Goal: Book appointment/travel/reservation

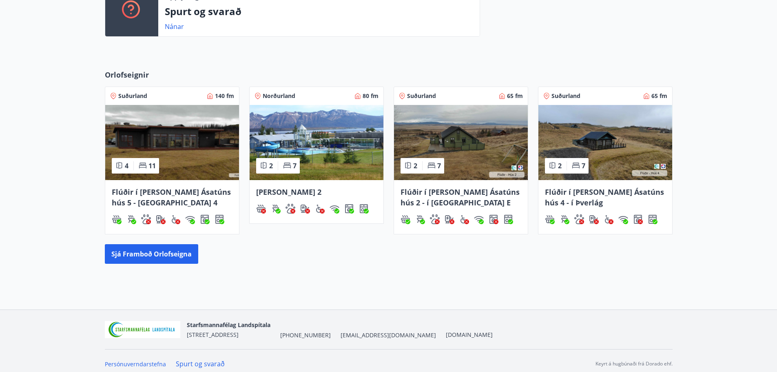
scroll to position [312, 0]
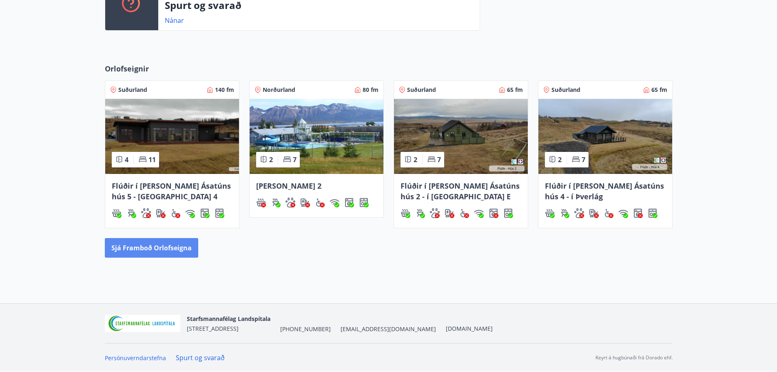
click at [155, 254] on button "Sjá framboð orlofseigna" at bounding box center [151, 248] width 93 height 20
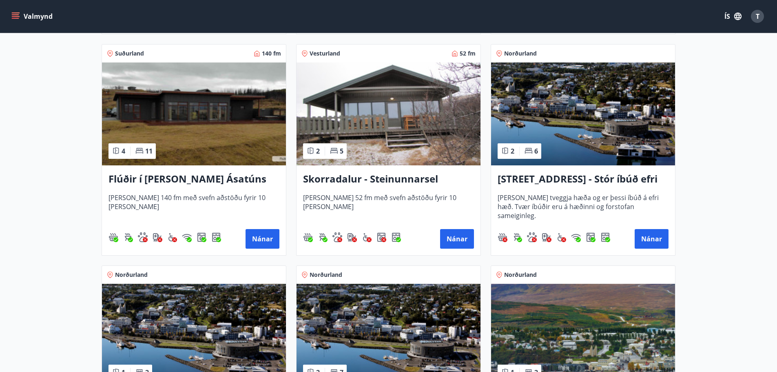
scroll to position [571, 0]
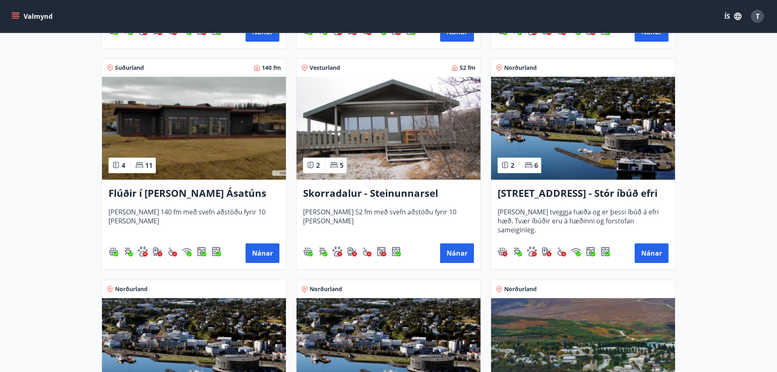
click at [570, 157] on img at bounding box center [583, 128] width 184 height 103
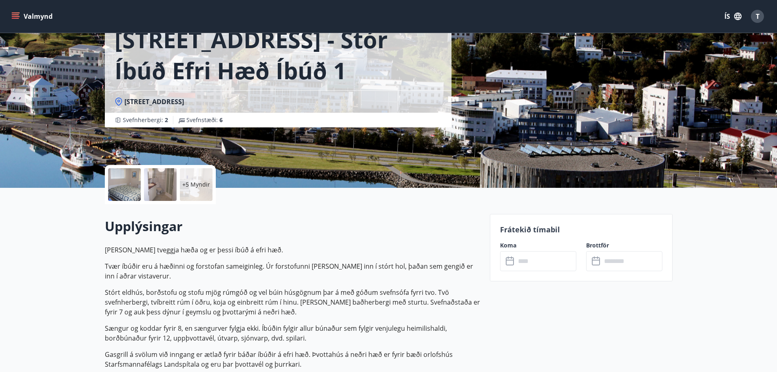
scroll to position [55, 0]
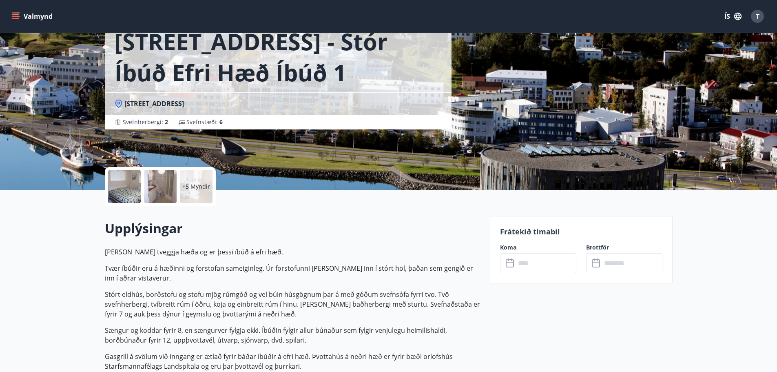
click at [524, 259] on input "text" at bounding box center [546, 263] width 61 height 20
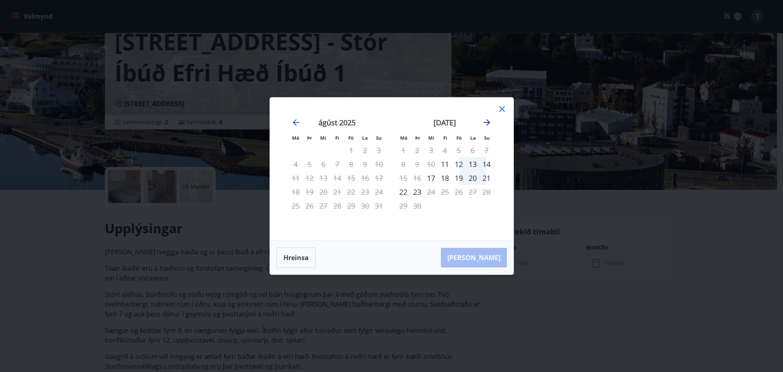
click at [486, 122] on icon "Move forward to switch to the next month." at bounding box center [487, 122] width 10 height 10
click at [459, 167] on div "10" at bounding box center [459, 164] width 14 height 14
click at [402, 191] on div "20" at bounding box center [404, 192] width 14 height 14
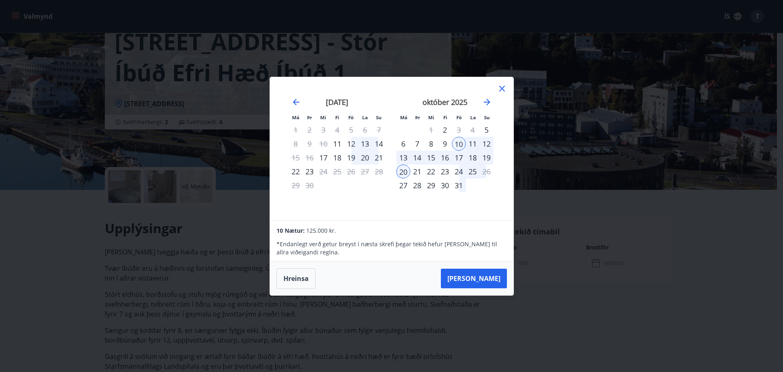
click at [502, 90] on icon at bounding box center [502, 89] width 10 height 10
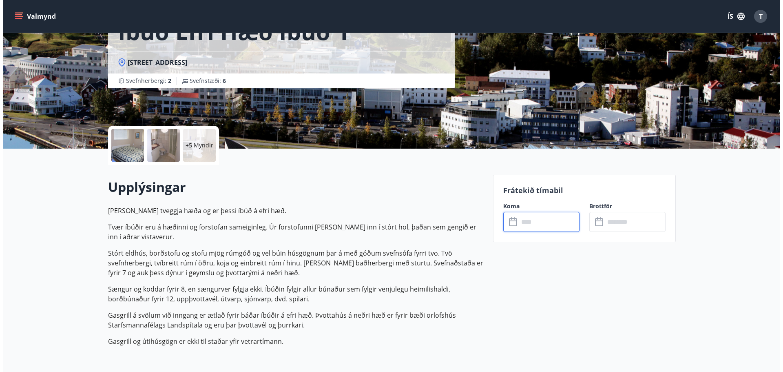
scroll to position [96, 0]
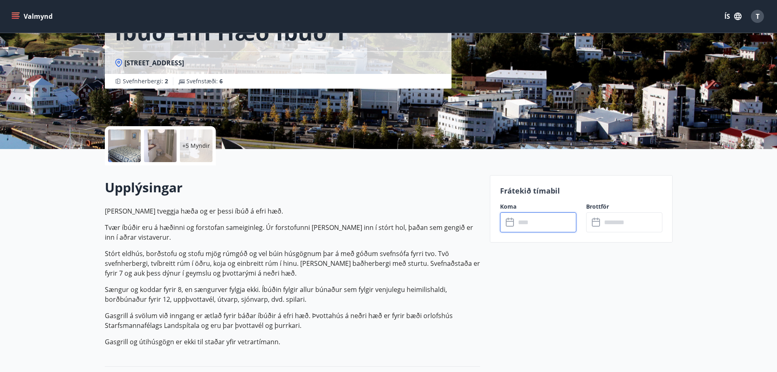
click at [129, 142] on div at bounding box center [124, 145] width 33 height 33
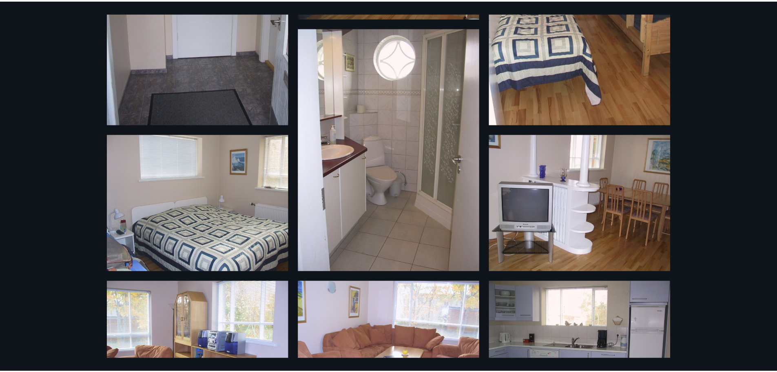
scroll to position [0, 0]
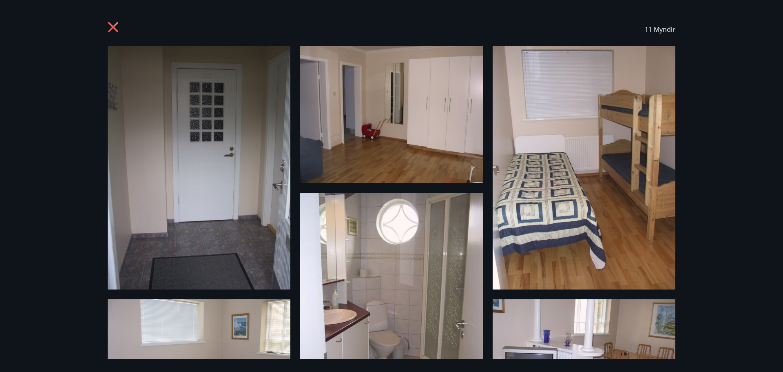
click at [114, 28] on icon at bounding box center [113, 27] width 10 height 10
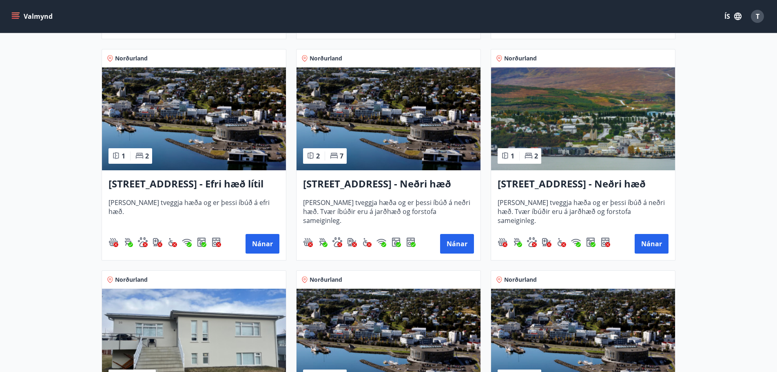
scroll to position [816, 0]
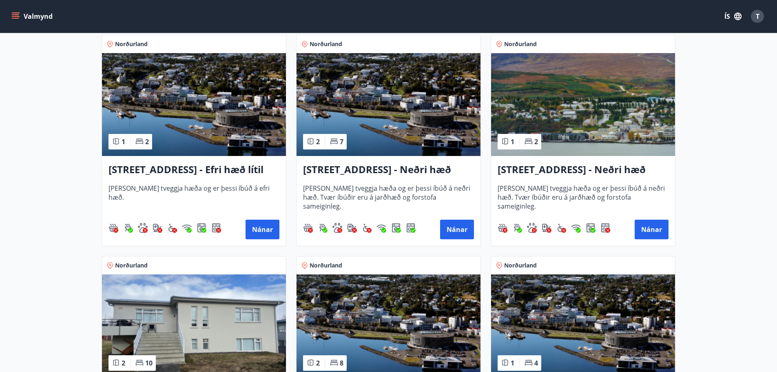
click at [185, 115] on img at bounding box center [194, 104] width 184 height 103
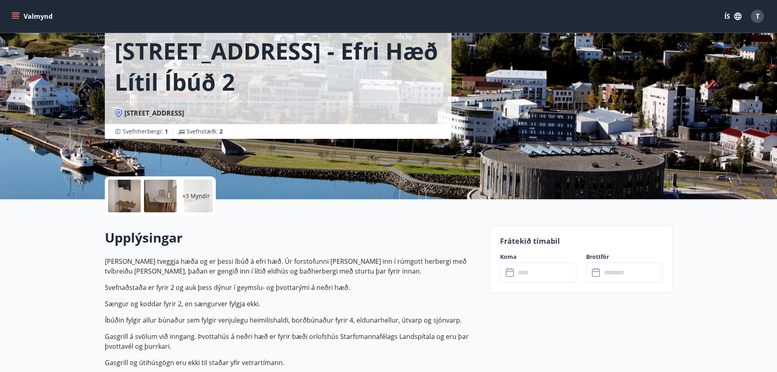
scroll to position [53, 0]
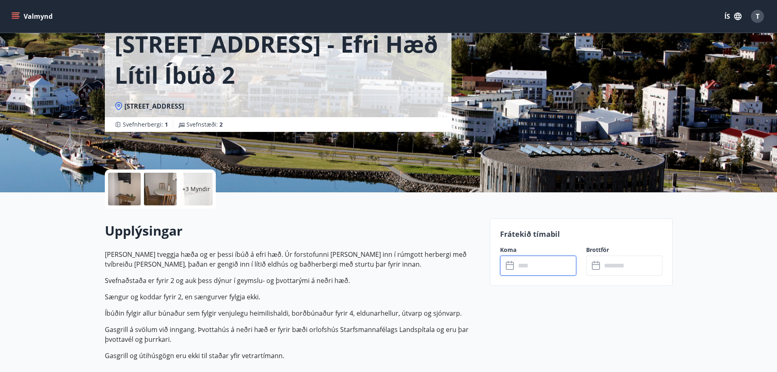
click at [521, 266] on input "text" at bounding box center [546, 265] width 61 height 20
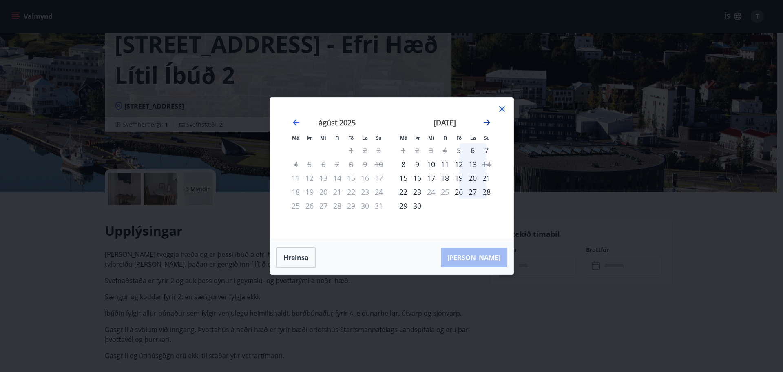
click at [487, 122] on icon "Move forward to switch to the next month." at bounding box center [487, 122] width 10 height 10
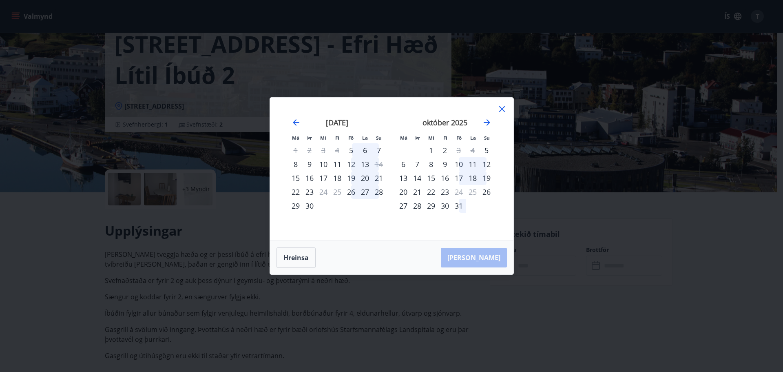
click at [458, 163] on div "10" at bounding box center [459, 164] width 14 height 14
click at [404, 193] on div "20" at bounding box center [404, 192] width 14 height 14
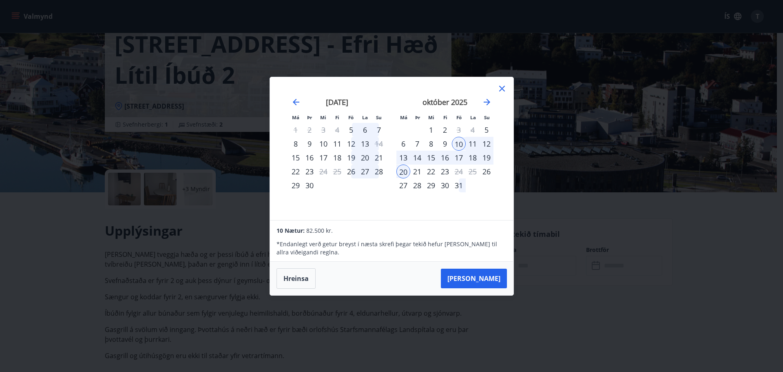
click at [502, 89] on icon at bounding box center [502, 89] width 6 height 6
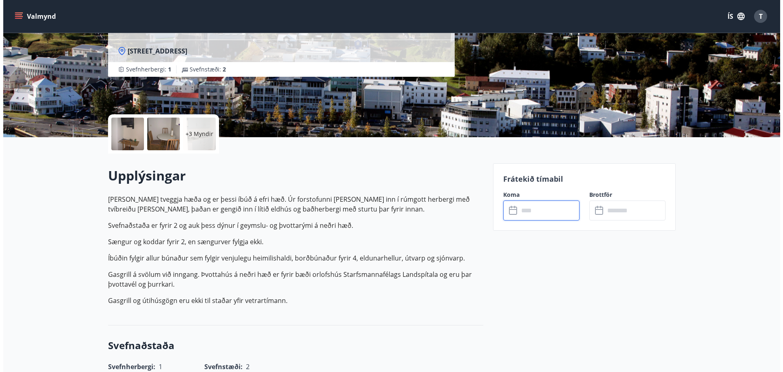
scroll to position [93, 0]
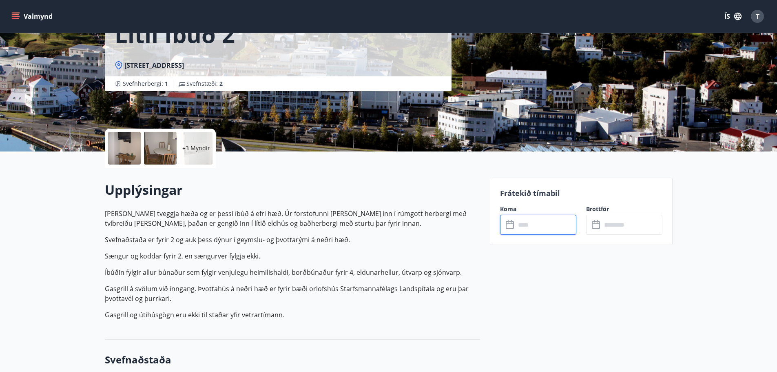
click at [130, 147] on div at bounding box center [124, 148] width 33 height 33
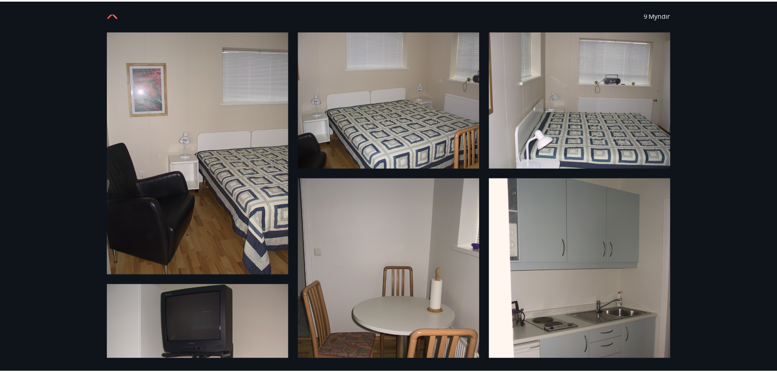
scroll to position [0, 0]
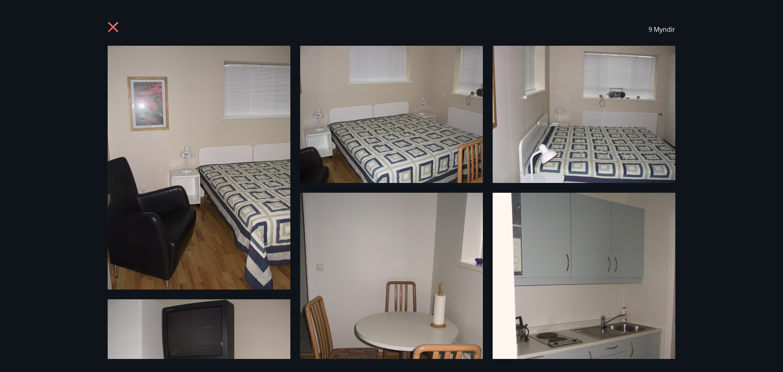
click at [111, 27] on icon at bounding box center [114, 28] width 13 height 13
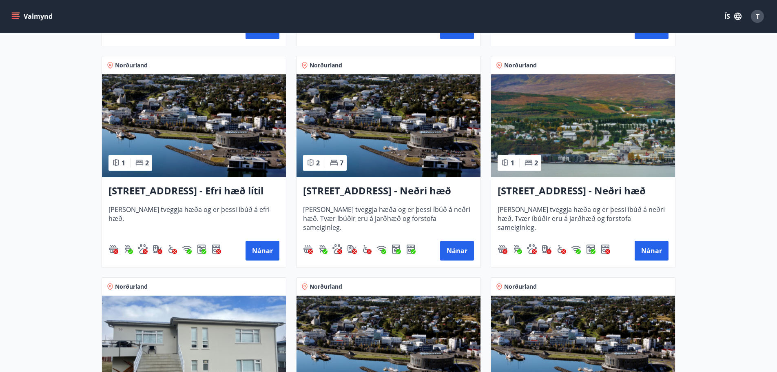
scroll to position [817, 0]
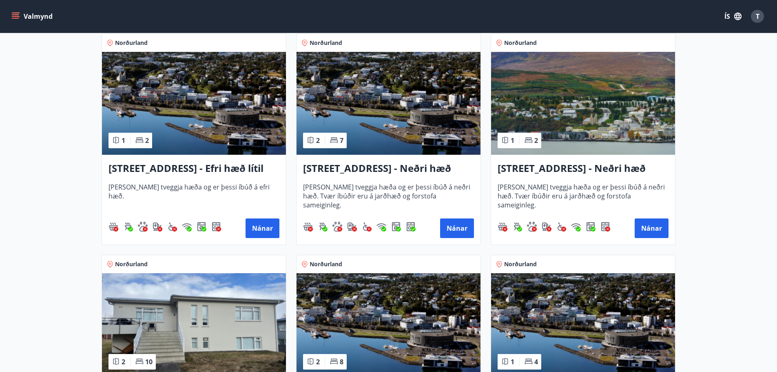
click at [384, 169] on h3 "[STREET_ADDRESS] - Neðri hæð íbúð 3" at bounding box center [388, 168] width 171 height 15
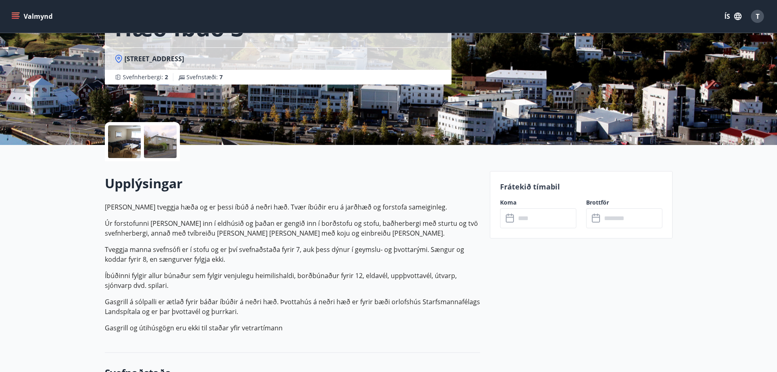
scroll to position [82, 0]
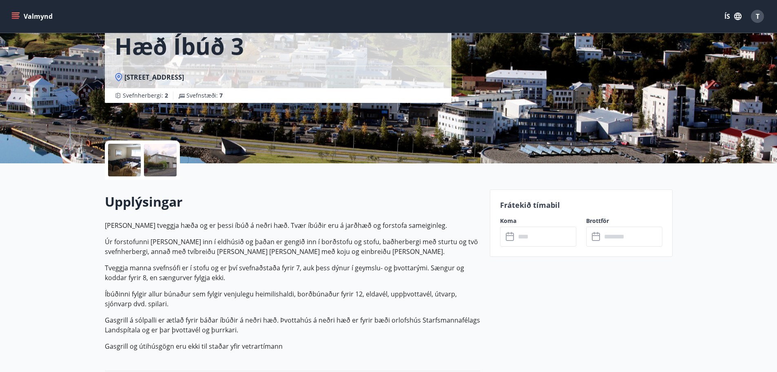
click at [121, 149] on div at bounding box center [124, 160] width 33 height 33
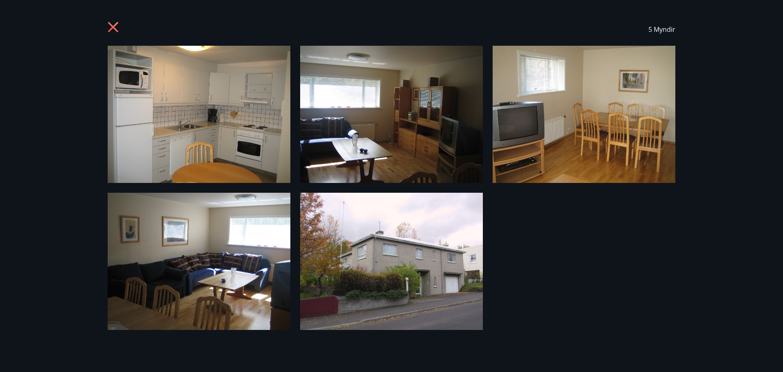
click at [111, 26] on icon at bounding box center [114, 28] width 13 height 13
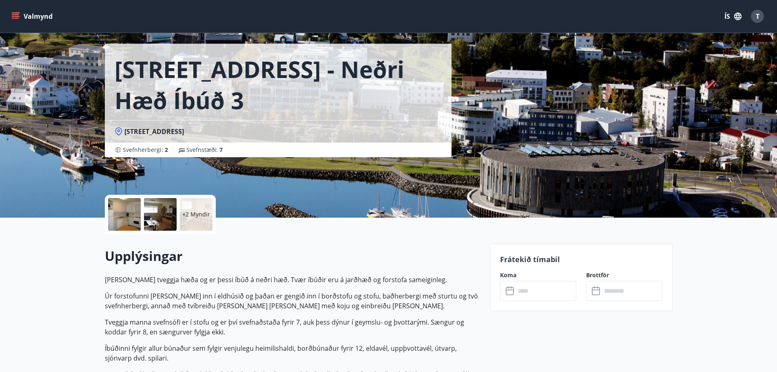
scroll to position [41, 0]
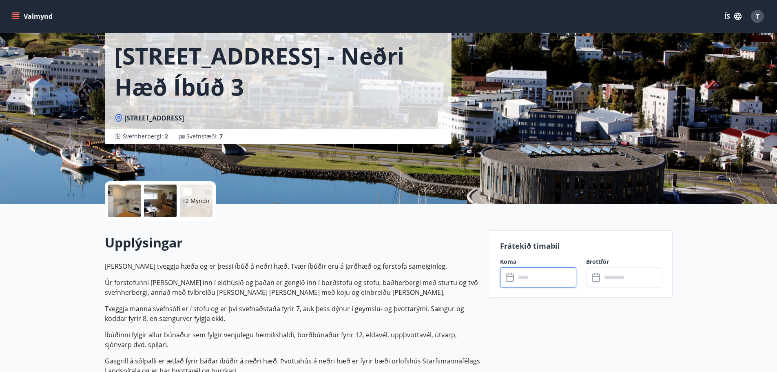
click at [524, 278] on input "text" at bounding box center [546, 277] width 61 height 20
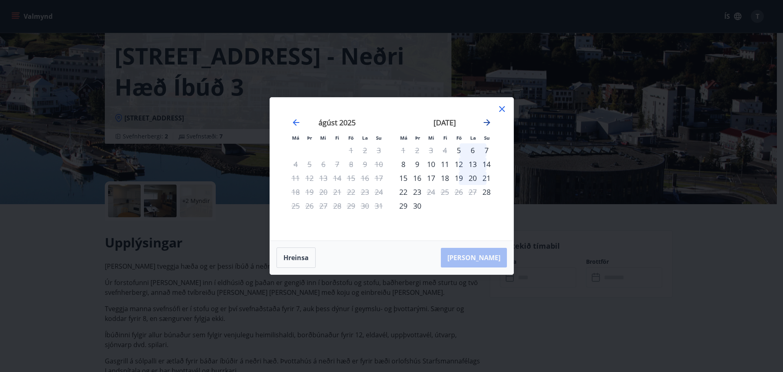
click at [485, 122] on icon "Move forward to switch to the next month." at bounding box center [487, 122] width 7 height 7
drag, startPoint x: 461, startPoint y: 164, endPoint x: 411, endPoint y: 195, distance: 59.2
click at [461, 163] on div "10" at bounding box center [459, 164] width 14 height 14
click at [403, 191] on div "20" at bounding box center [404, 192] width 14 height 14
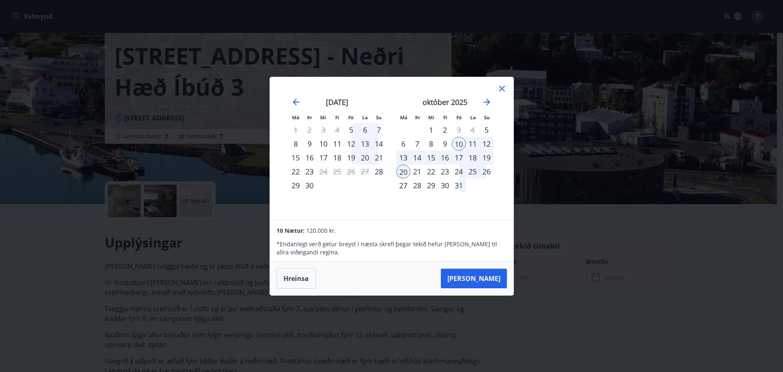
click at [501, 89] on icon at bounding box center [502, 89] width 6 height 6
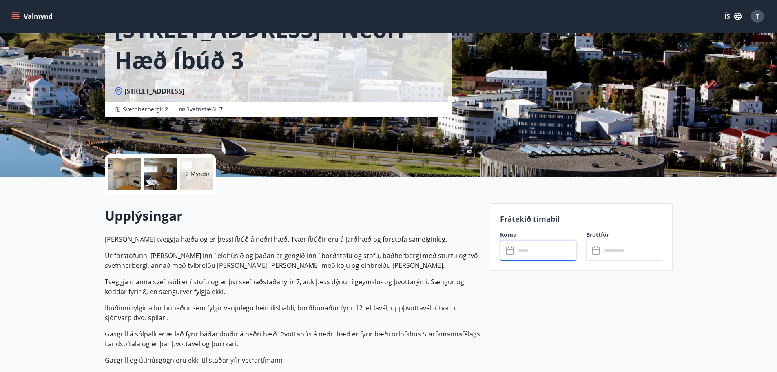
scroll to position [59, 0]
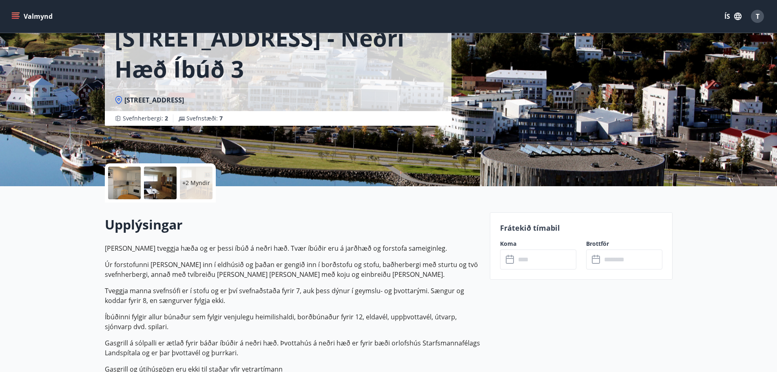
click at [129, 195] on div at bounding box center [124, 182] width 33 height 33
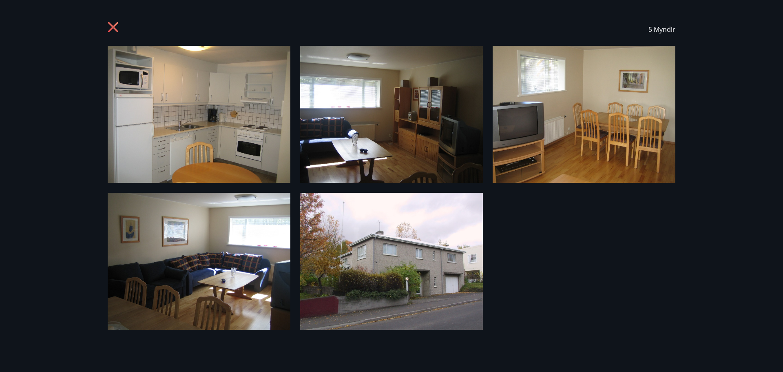
click at [111, 27] on icon at bounding box center [114, 28] width 13 height 13
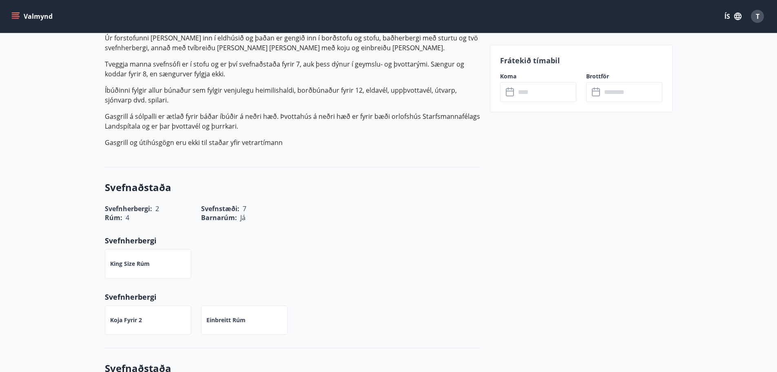
scroll to position [126, 0]
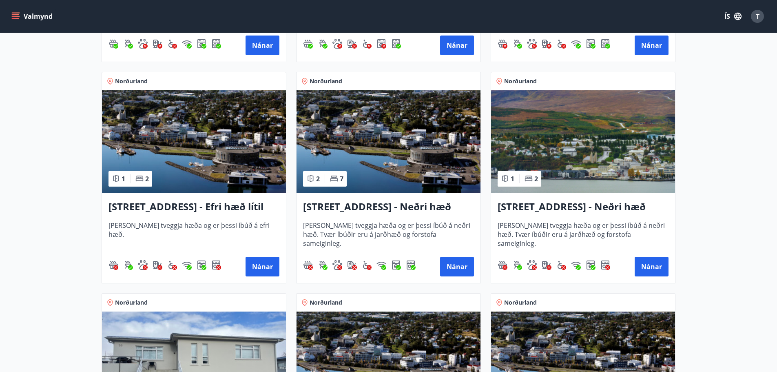
scroll to position [775, 0]
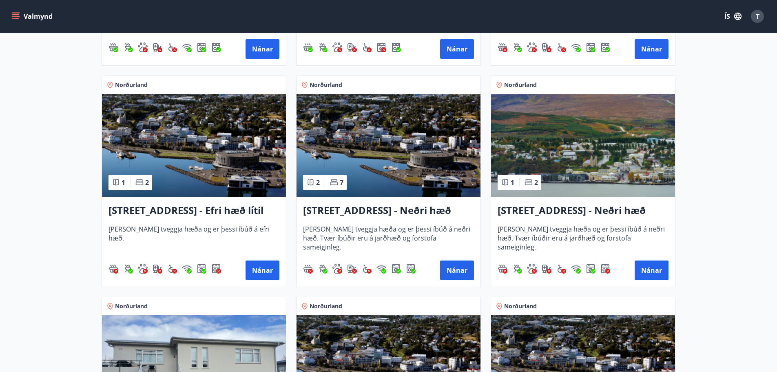
click at [533, 213] on h3 "[STREET_ADDRESS] - Neðri hæð íbúð 4" at bounding box center [583, 210] width 171 height 15
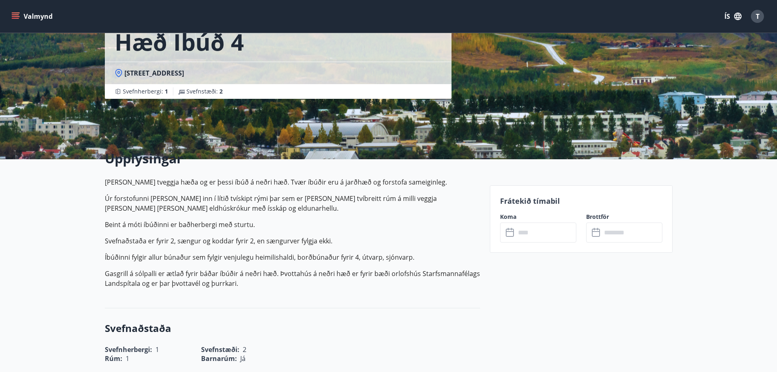
scroll to position [73, 0]
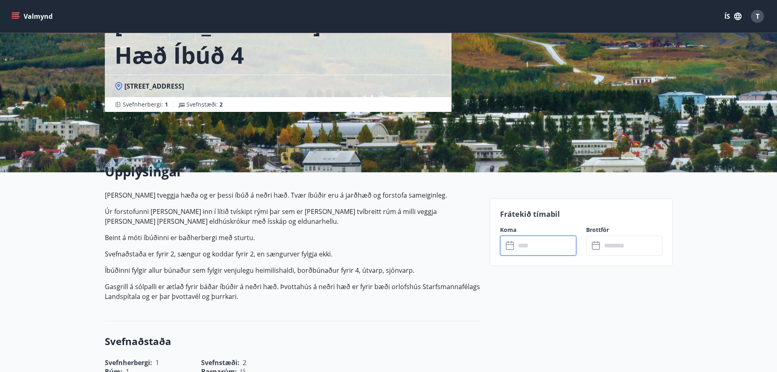
click at [525, 244] on input "text" at bounding box center [546, 245] width 61 height 20
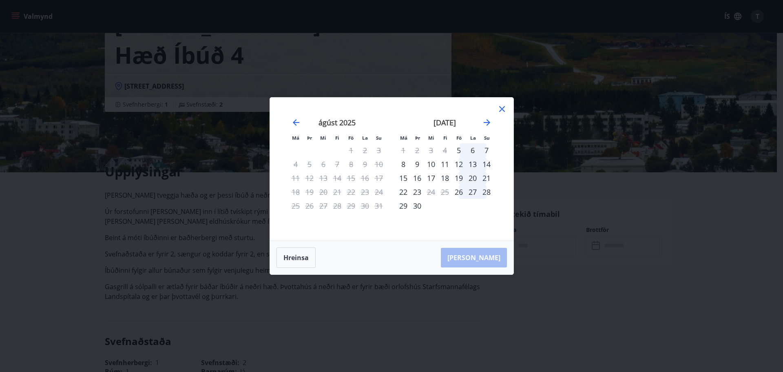
click at [499, 106] on icon at bounding box center [502, 109] width 10 height 10
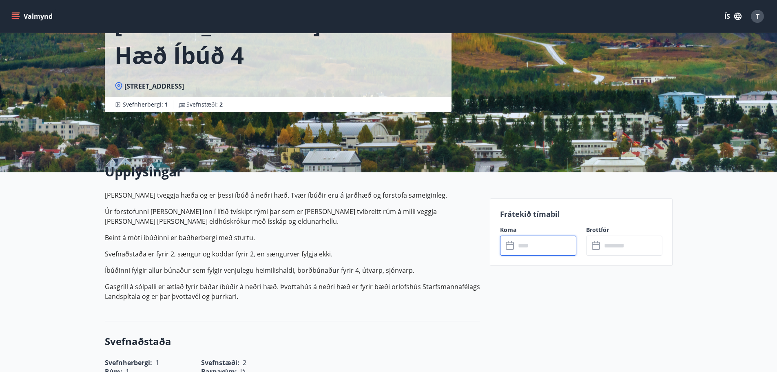
click at [529, 254] on input "text" at bounding box center [546, 245] width 61 height 20
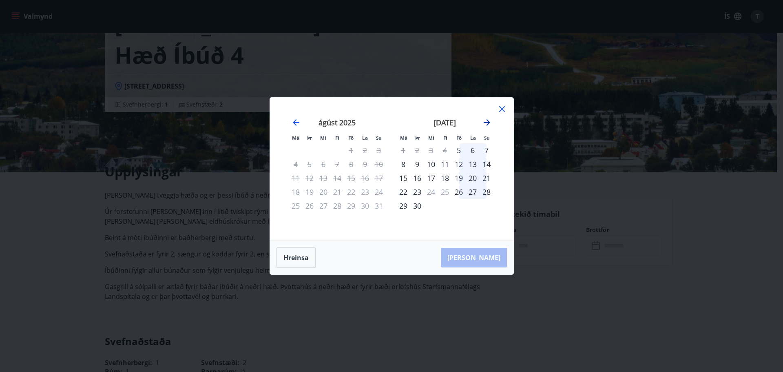
click at [485, 125] on icon "Move forward to switch to the next month." at bounding box center [487, 122] width 10 height 10
click at [460, 163] on div "10" at bounding box center [459, 164] width 14 height 14
click at [406, 191] on div "20" at bounding box center [404, 192] width 14 height 14
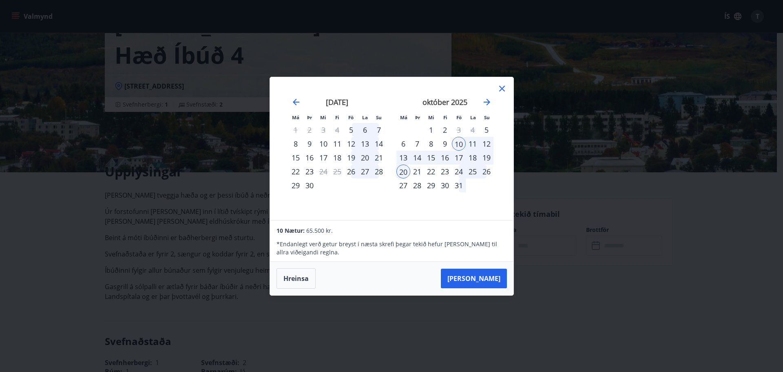
click at [503, 86] on icon at bounding box center [502, 89] width 10 height 10
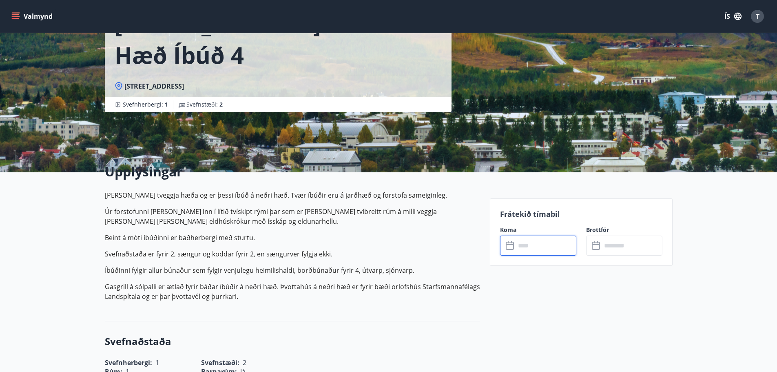
click at [554, 252] on input "text" at bounding box center [546, 245] width 61 height 20
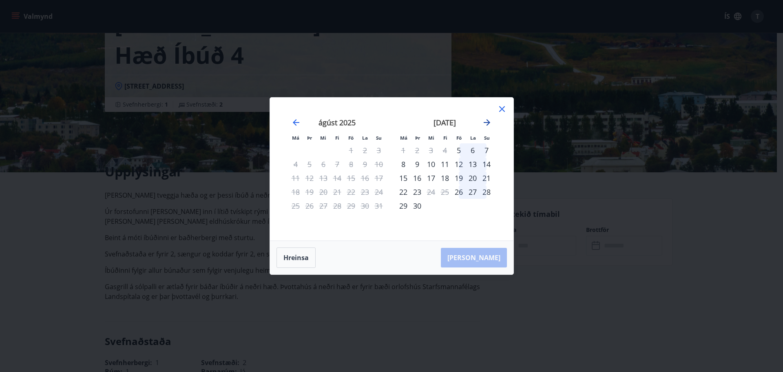
click at [485, 124] on icon "Move forward to switch to the next month." at bounding box center [487, 122] width 10 height 10
click at [458, 166] on div "10" at bounding box center [459, 164] width 14 height 14
click at [408, 191] on div "20" at bounding box center [404, 192] width 14 height 14
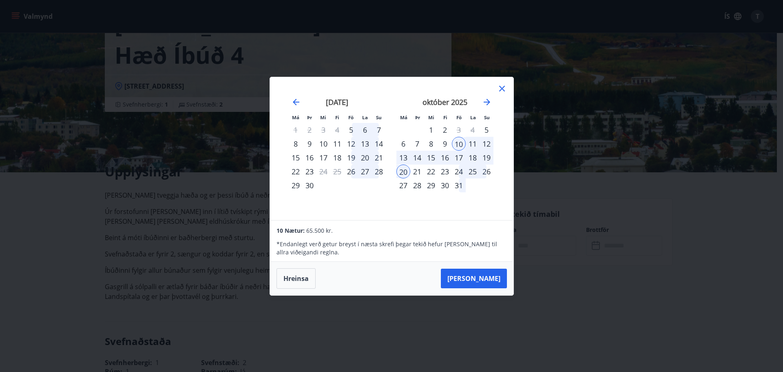
click at [502, 88] on icon at bounding box center [502, 89] width 6 height 6
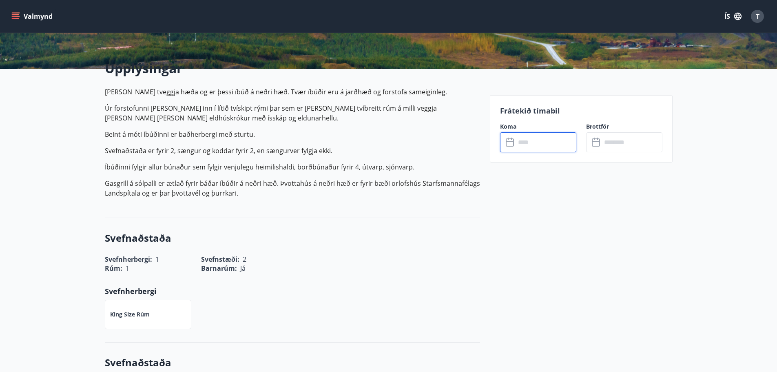
scroll to position [0, 0]
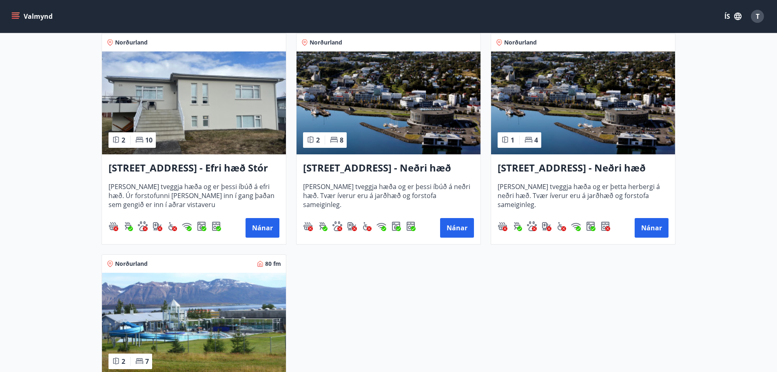
scroll to position [1020, 0]
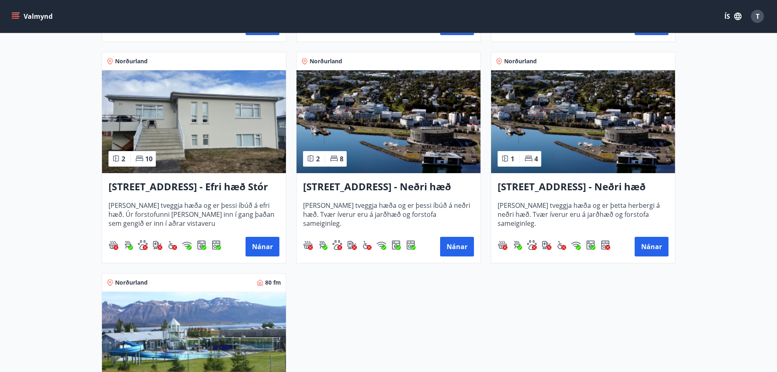
click at [154, 185] on h3 "[STREET_ADDRESS] - Efri hæð Stór íbúð 1" at bounding box center [194, 187] width 171 height 15
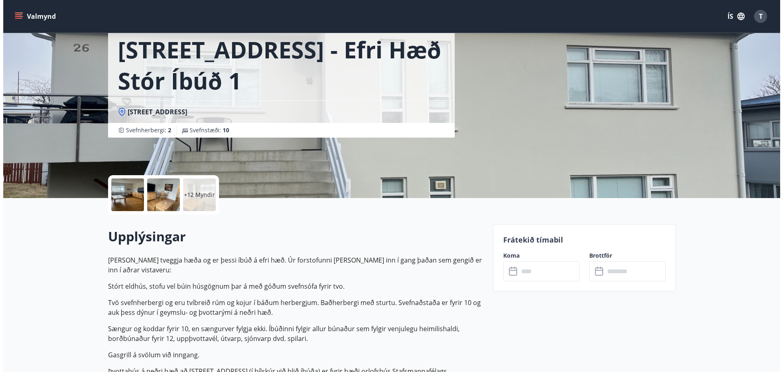
scroll to position [51, 0]
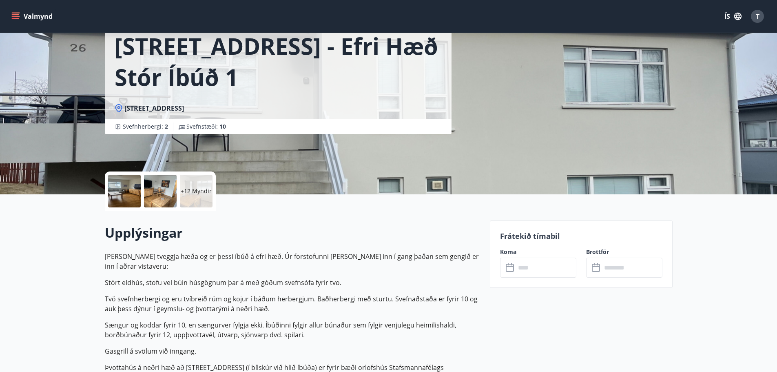
click at [124, 197] on div at bounding box center [124, 191] width 33 height 33
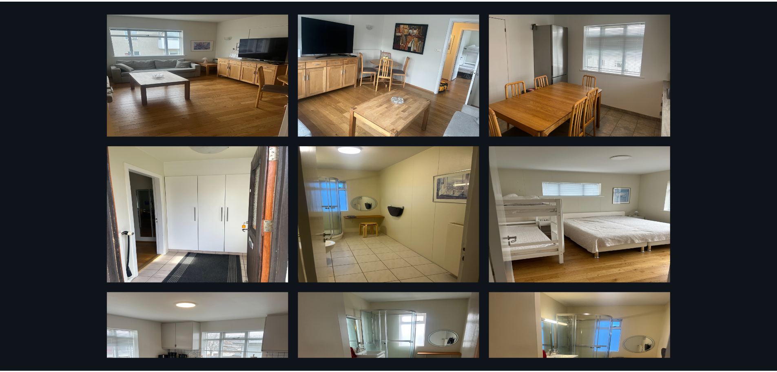
scroll to position [0, 0]
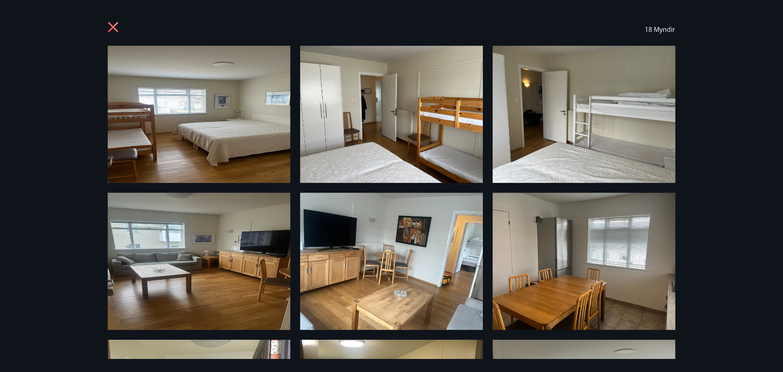
click at [113, 27] on icon at bounding box center [113, 27] width 2 height 2
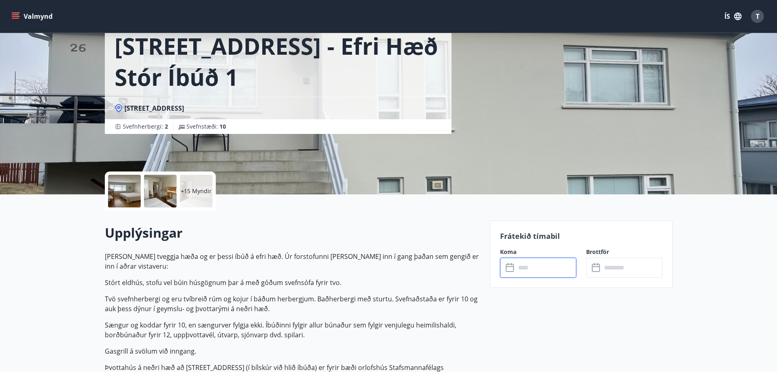
click at [530, 265] on input "text" at bounding box center [546, 267] width 61 height 20
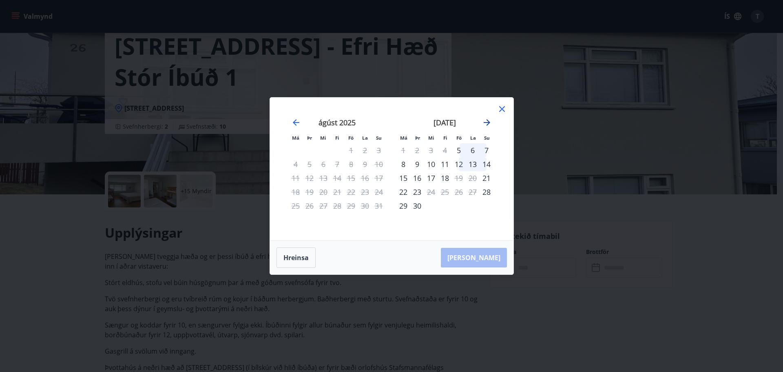
click at [486, 120] on icon "Move forward to switch to the next month." at bounding box center [487, 122] width 10 height 10
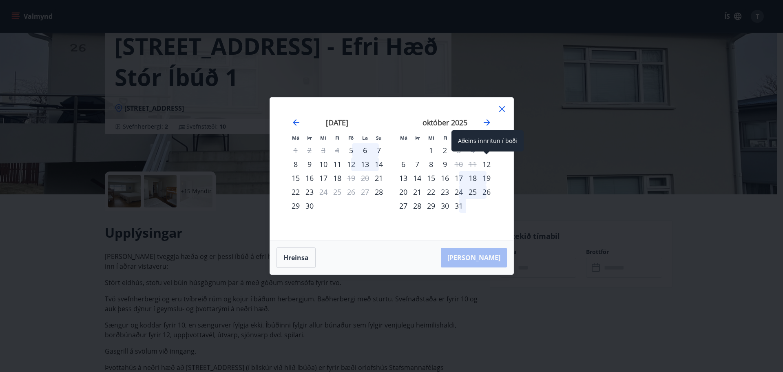
click at [486, 164] on div "12" at bounding box center [487, 164] width 14 height 14
click at [431, 193] on div "22" at bounding box center [431, 192] width 14 height 14
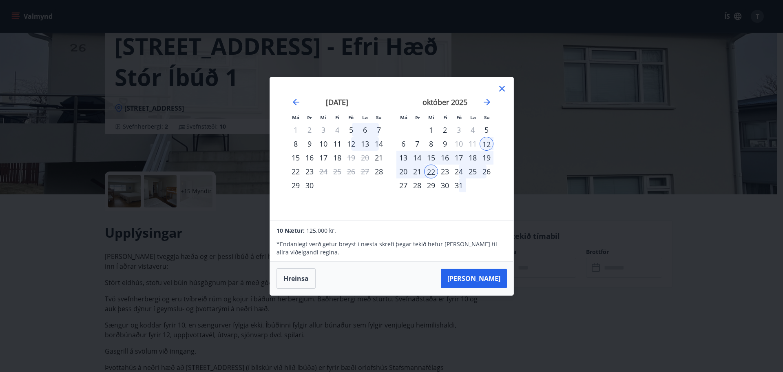
click at [501, 88] on icon at bounding box center [502, 89] width 6 height 6
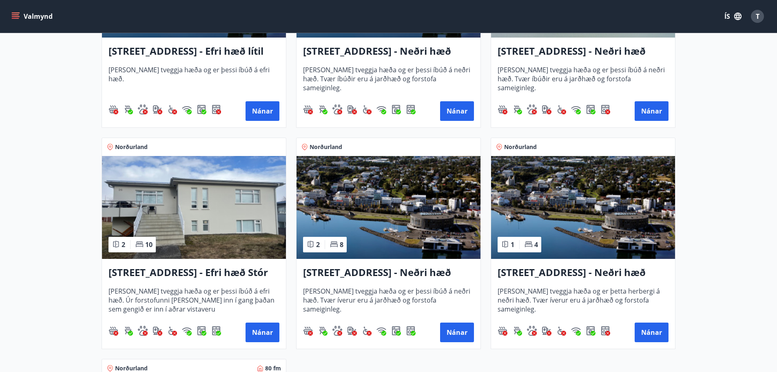
scroll to position [979, 0]
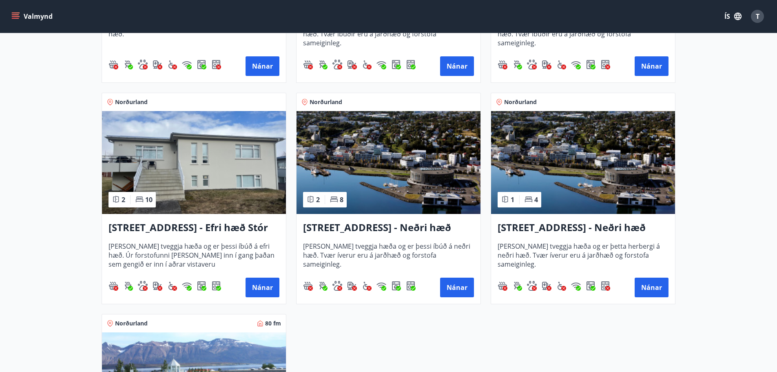
click at [382, 226] on h3 "[STREET_ADDRESS] - Neðri hæð íbúð 2" at bounding box center [388, 227] width 171 height 15
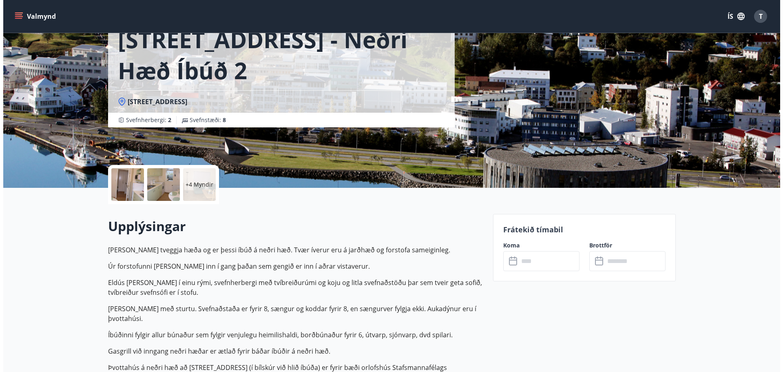
scroll to position [55, 0]
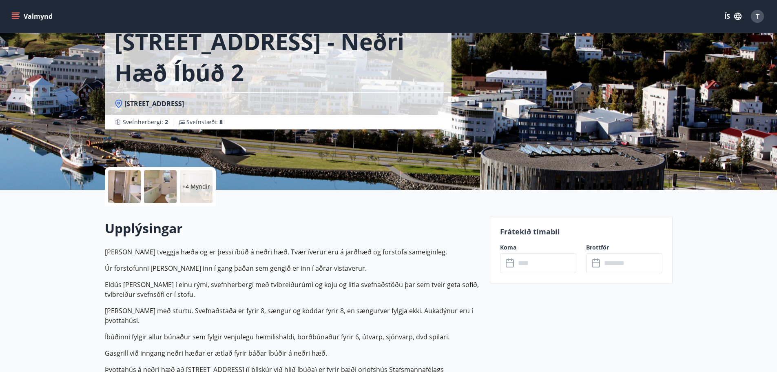
click at [127, 193] on div at bounding box center [124, 186] width 33 height 33
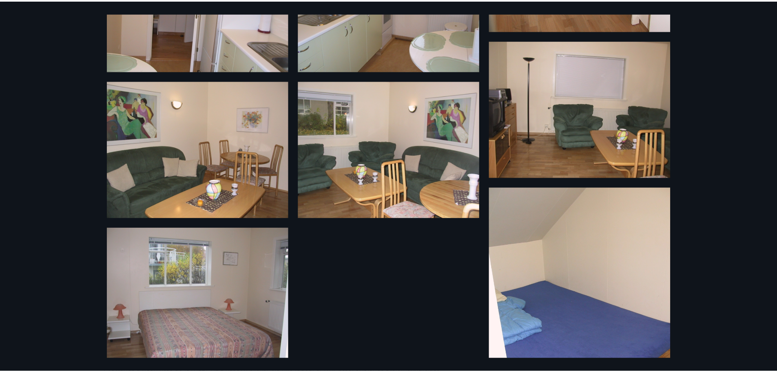
scroll to position [0, 0]
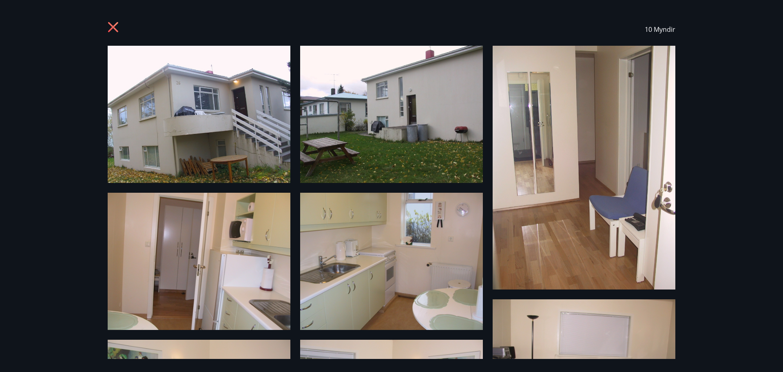
click at [114, 28] on icon at bounding box center [113, 27] width 10 height 10
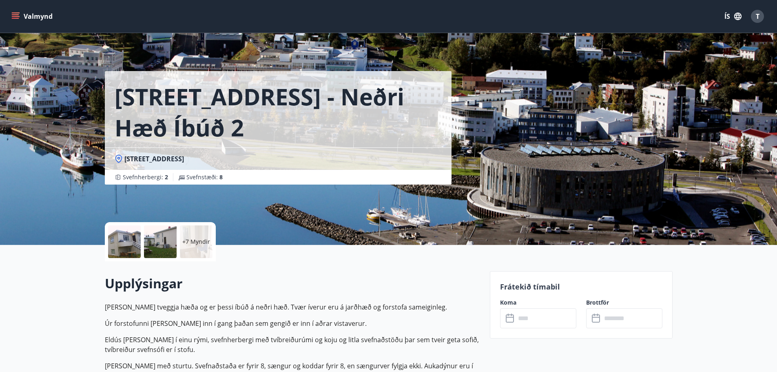
scroll to position [204, 0]
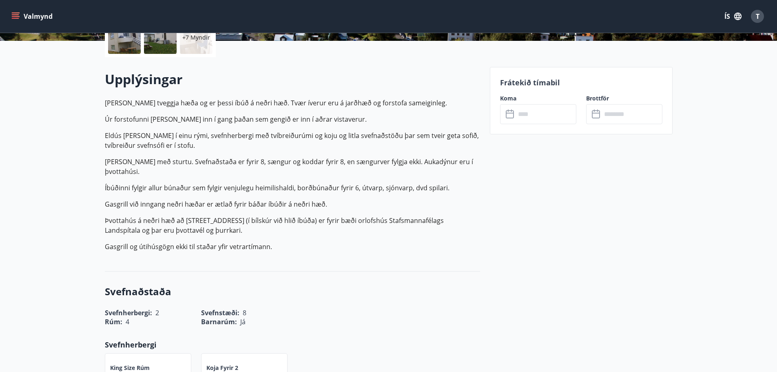
click at [540, 115] on input "text" at bounding box center [546, 114] width 61 height 20
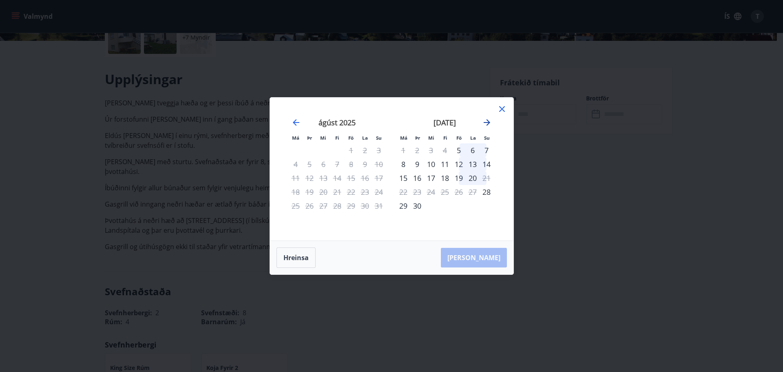
click at [488, 123] on icon "Move forward to switch to the next month." at bounding box center [487, 122] width 7 height 7
click at [456, 163] on div "10" at bounding box center [459, 164] width 14 height 14
click at [401, 191] on div "20" at bounding box center [404, 192] width 14 height 14
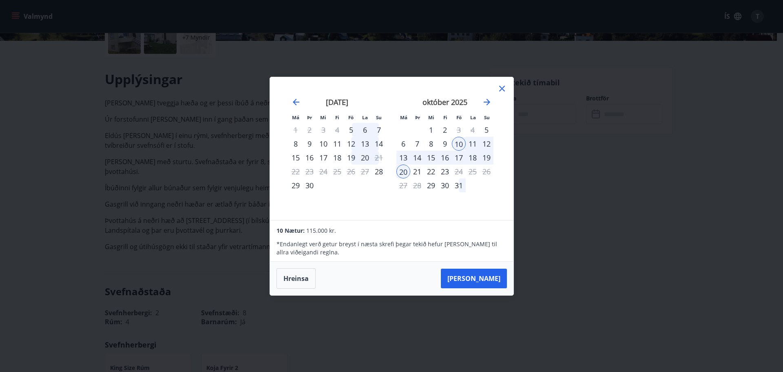
click at [501, 89] on icon at bounding box center [502, 89] width 10 height 10
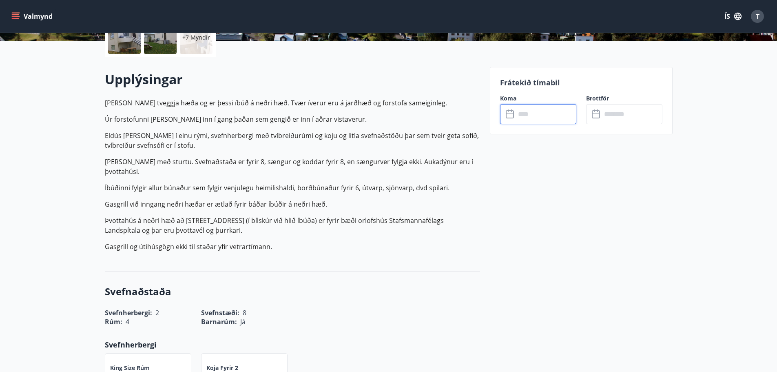
scroll to position [0, 0]
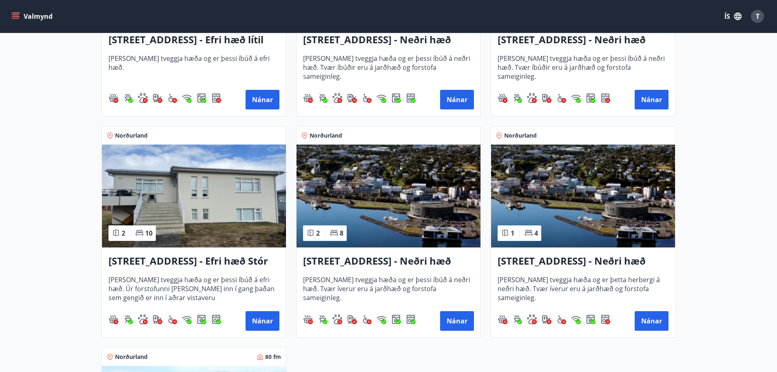
scroll to position [979, 0]
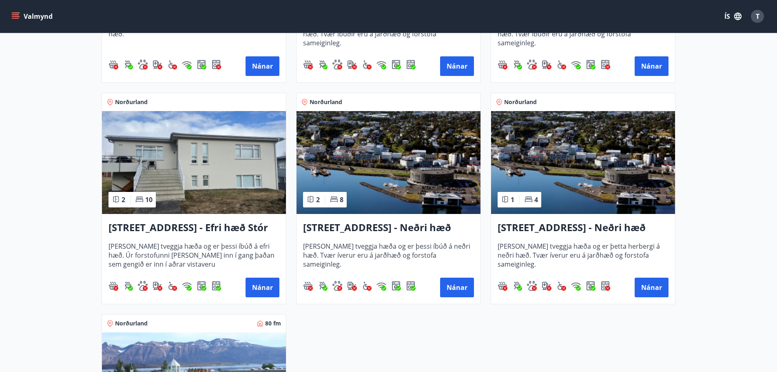
click at [569, 227] on h3 "[STREET_ADDRESS] - Neðri hæð íbúð 3" at bounding box center [583, 227] width 171 height 15
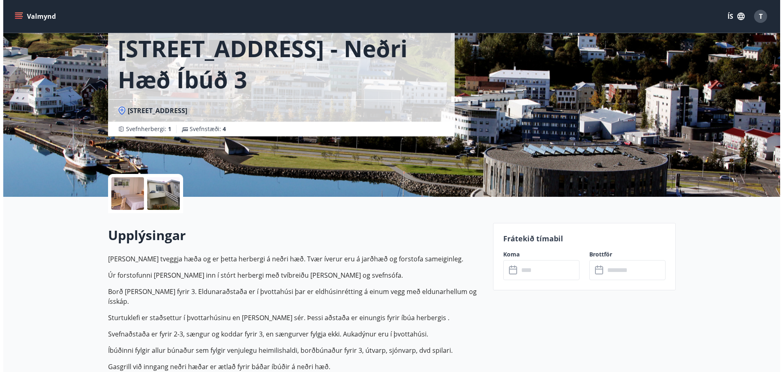
scroll to position [57, 0]
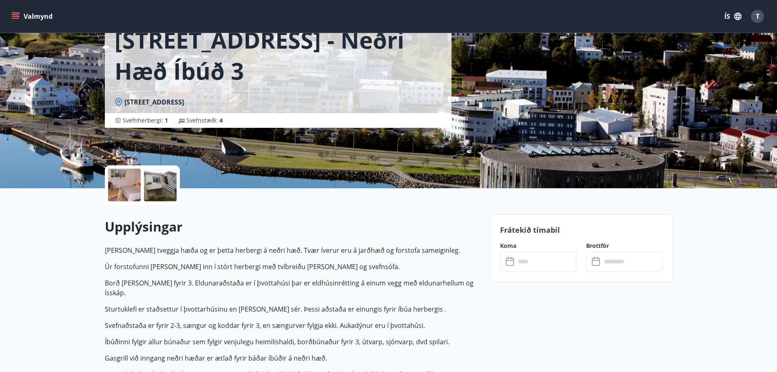
click at [127, 174] on div at bounding box center [124, 184] width 33 height 33
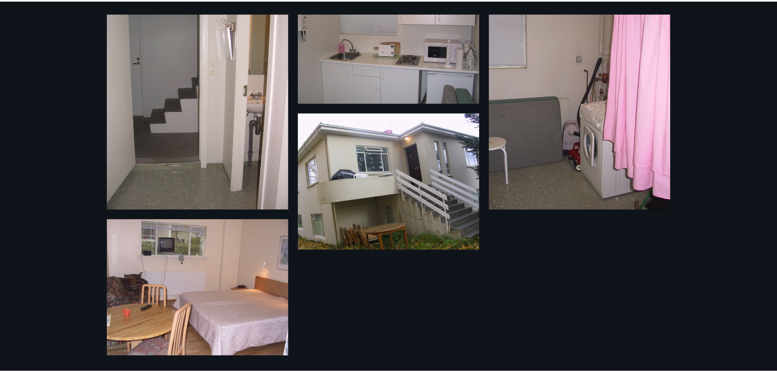
scroll to position [0, 0]
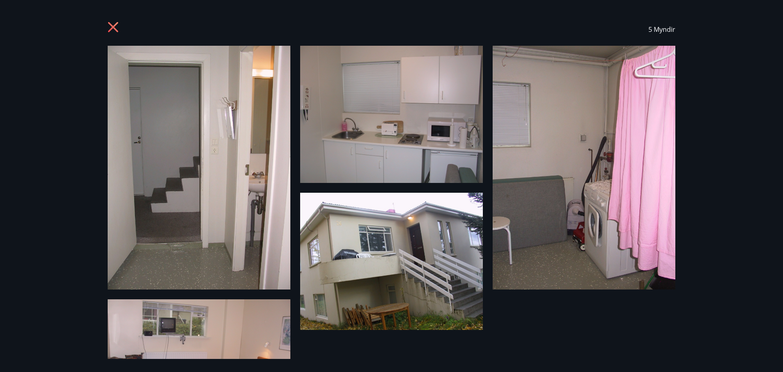
click at [109, 29] on icon at bounding box center [114, 28] width 13 height 13
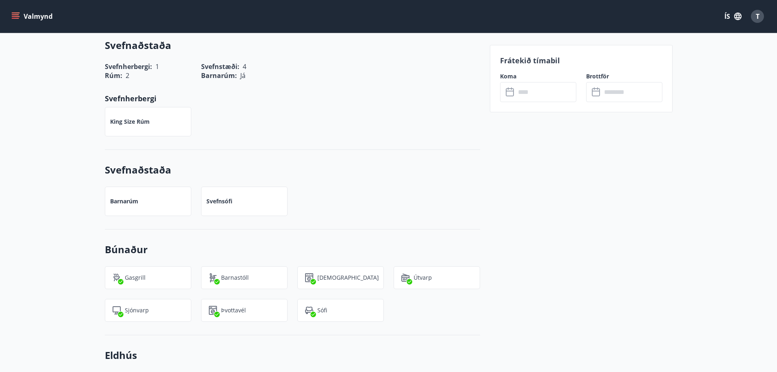
scroll to position [240, 0]
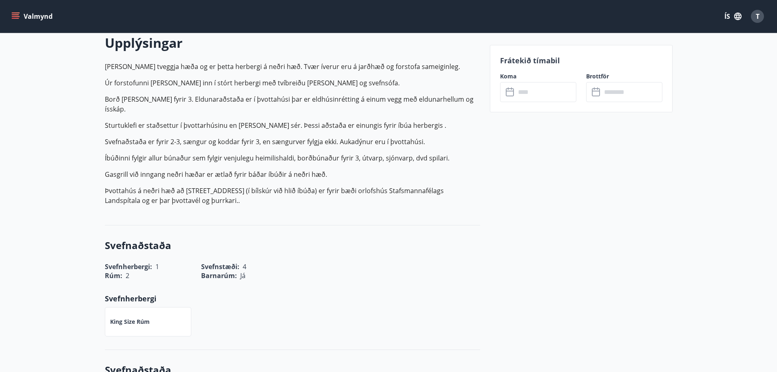
click at [524, 91] on input "text" at bounding box center [546, 92] width 61 height 20
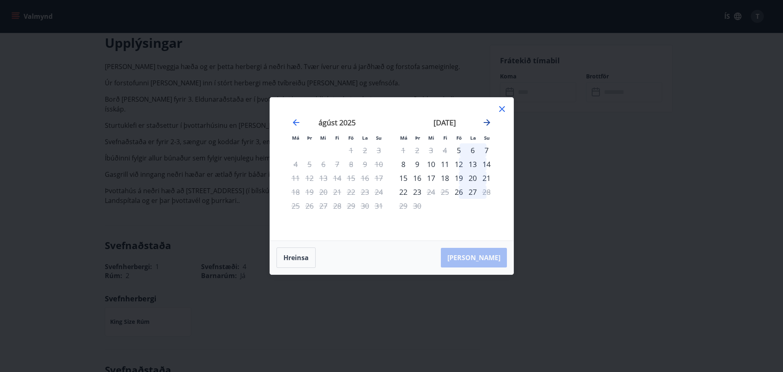
click at [486, 122] on icon "Move forward to switch to the next month." at bounding box center [487, 122] width 7 height 7
click at [459, 164] on div "10" at bounding box center [459, 164] width 14 height 14
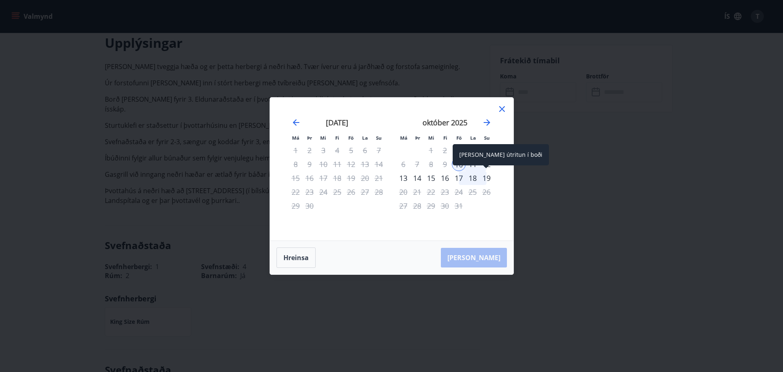
click at [490, 179] on div "19" at bounding box center [487, 178] width 14 height 14
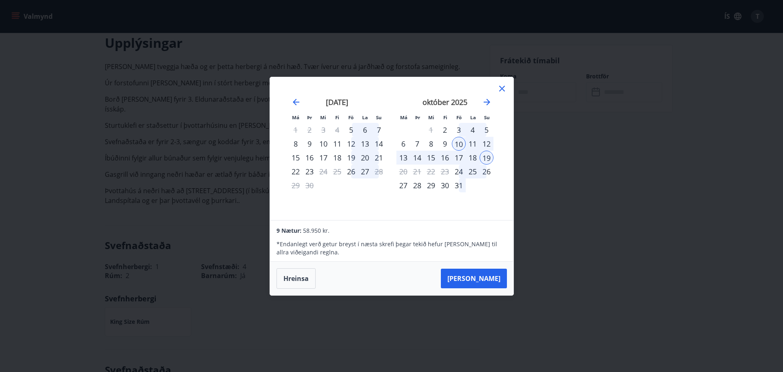
click at [503, 91] on icon at bounding box center [502, 89] width 10 height 10
